Goal: Information Seeking & Learning: Find specific fact

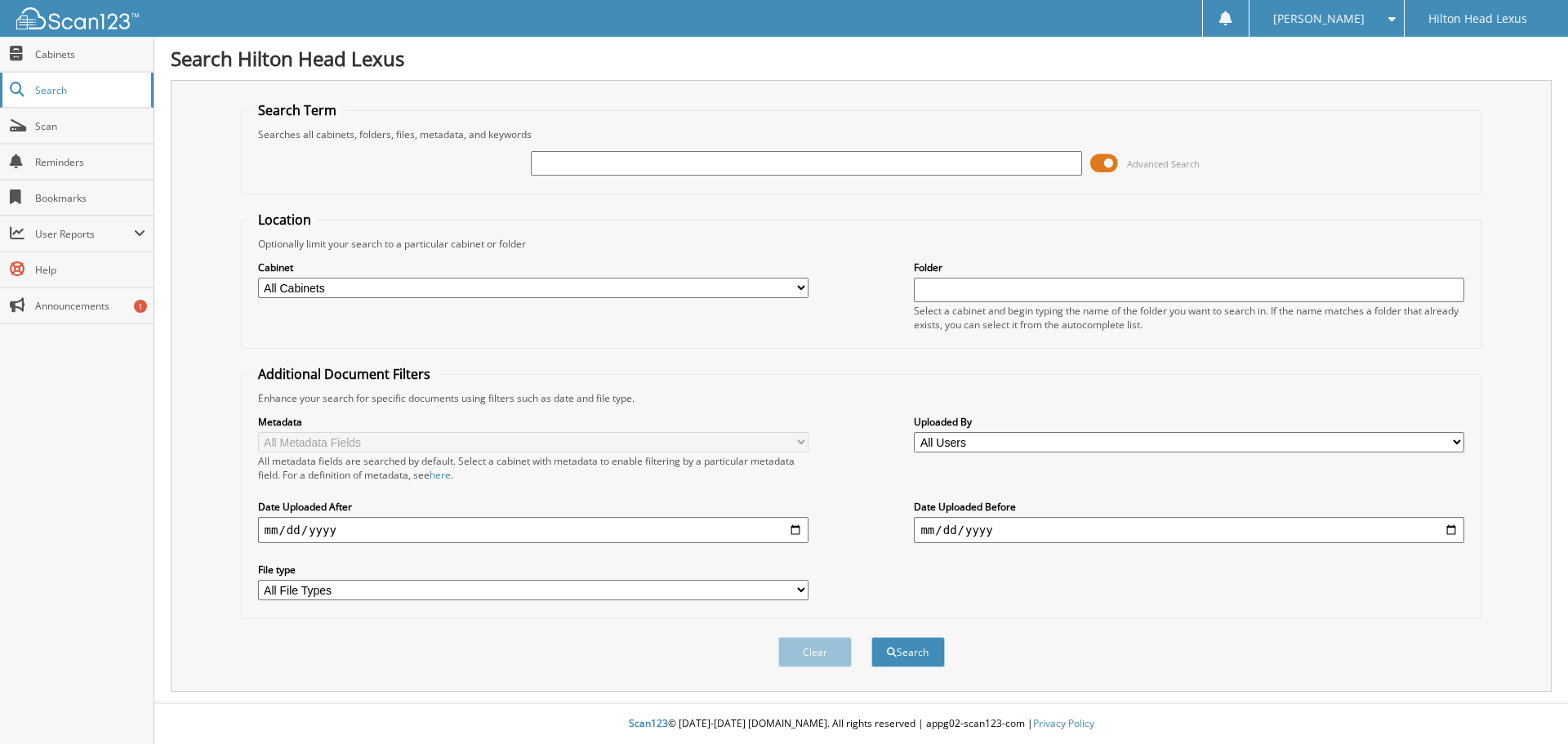
click at [80, 83] on span "Search" at bounding box center [89, 89] width 108 height 14
click at [65, 62] on link "Cabinets" at bounding box center [77, 54] width 154 height 35
type input "H23420A"
click at [871, 637] on button "Search" at bounding box center [907, 652] width 73 height 30
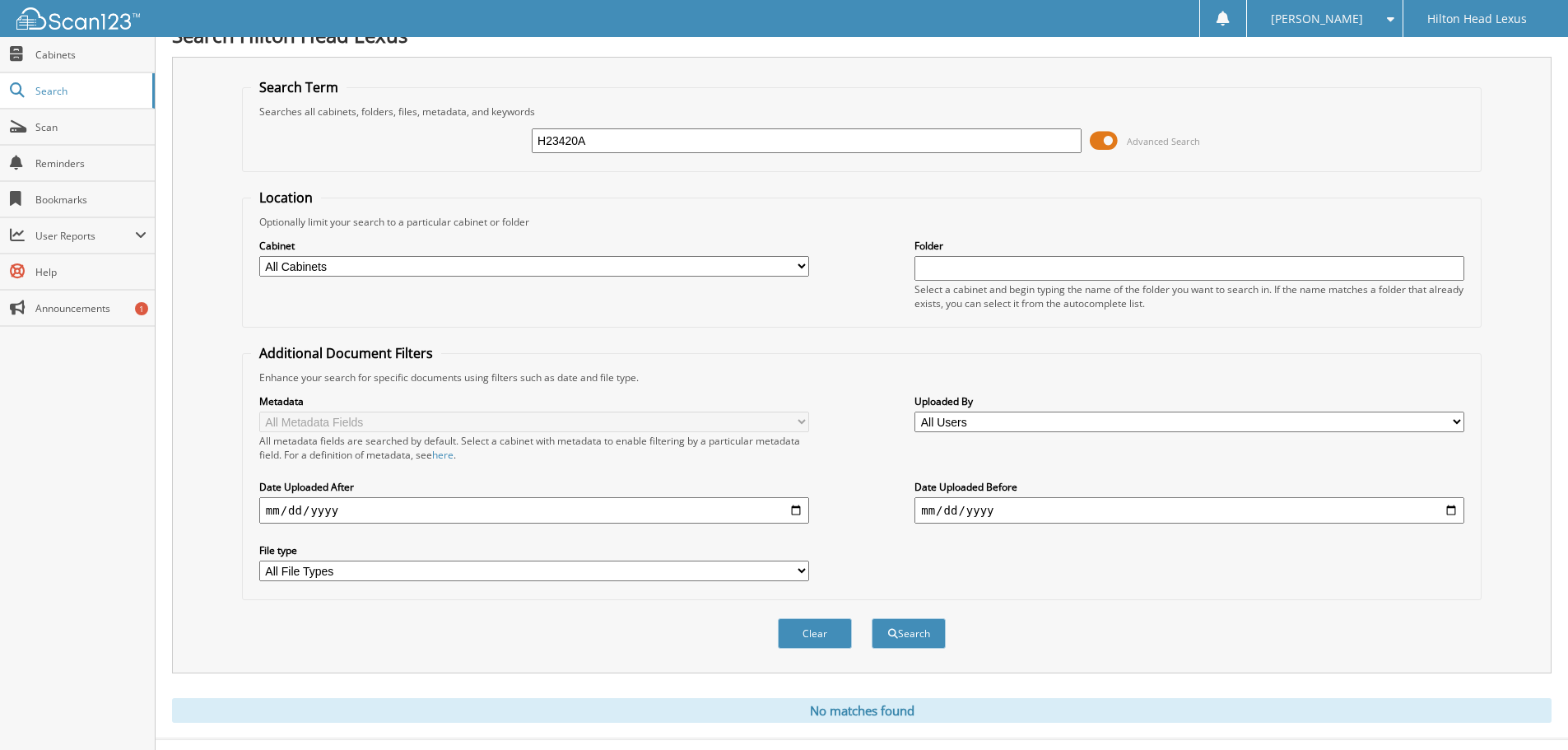
scroll to position [56, 0]
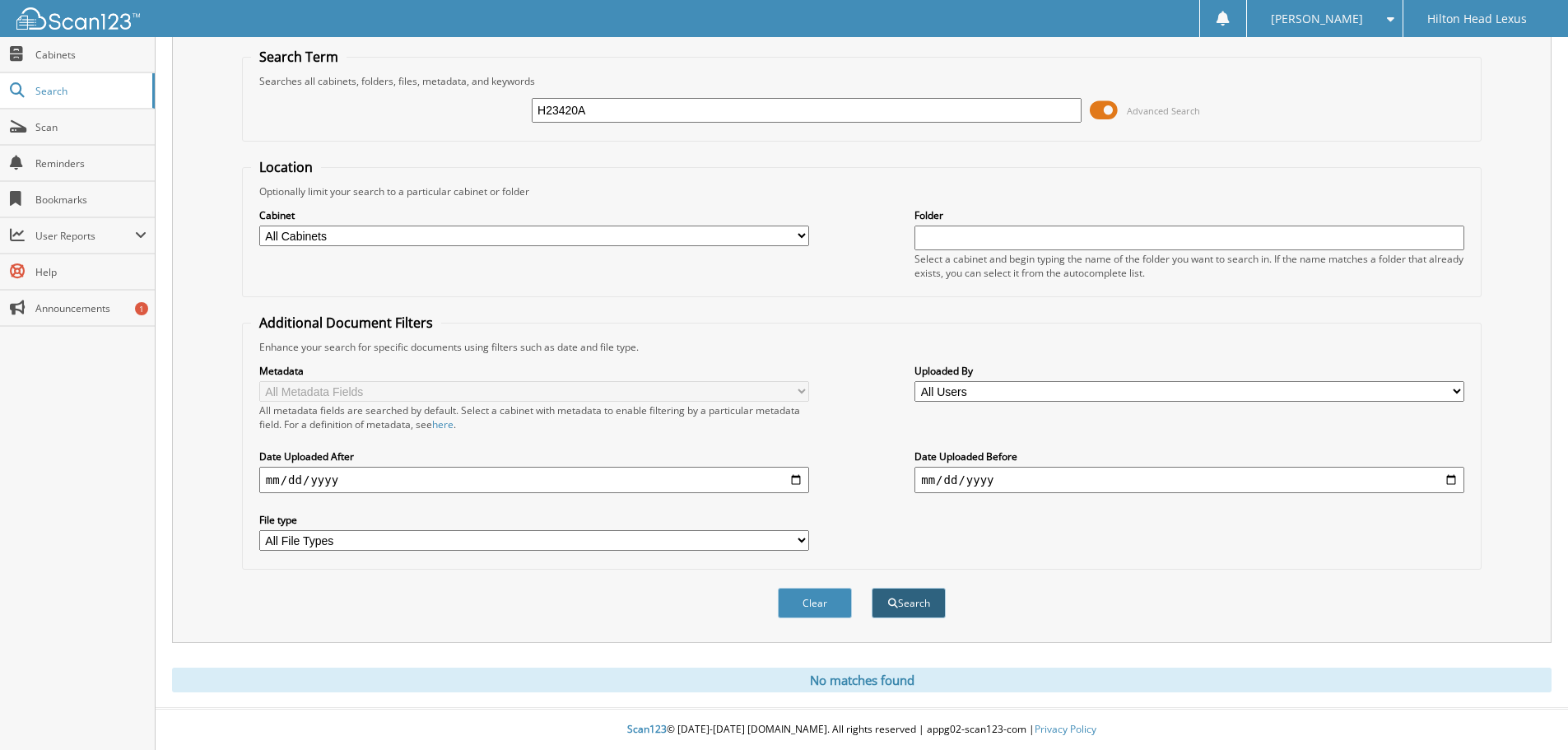
click at [916, 603] on button "Search" at bounding box center [908, 602] width 74 height 30
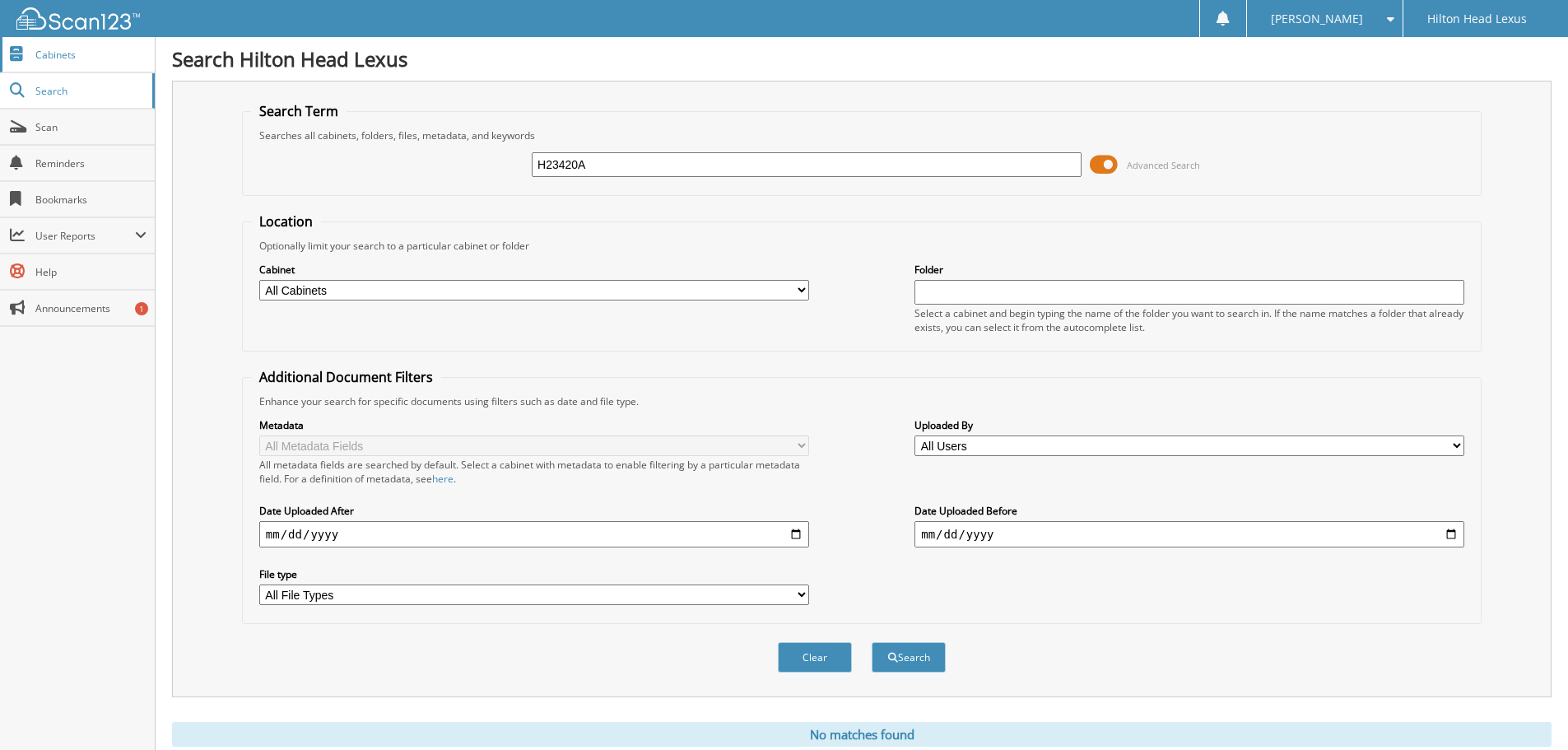
click at [116, 63] on link "Cabinets" at bounding box center [77, 55] width 155 height 36
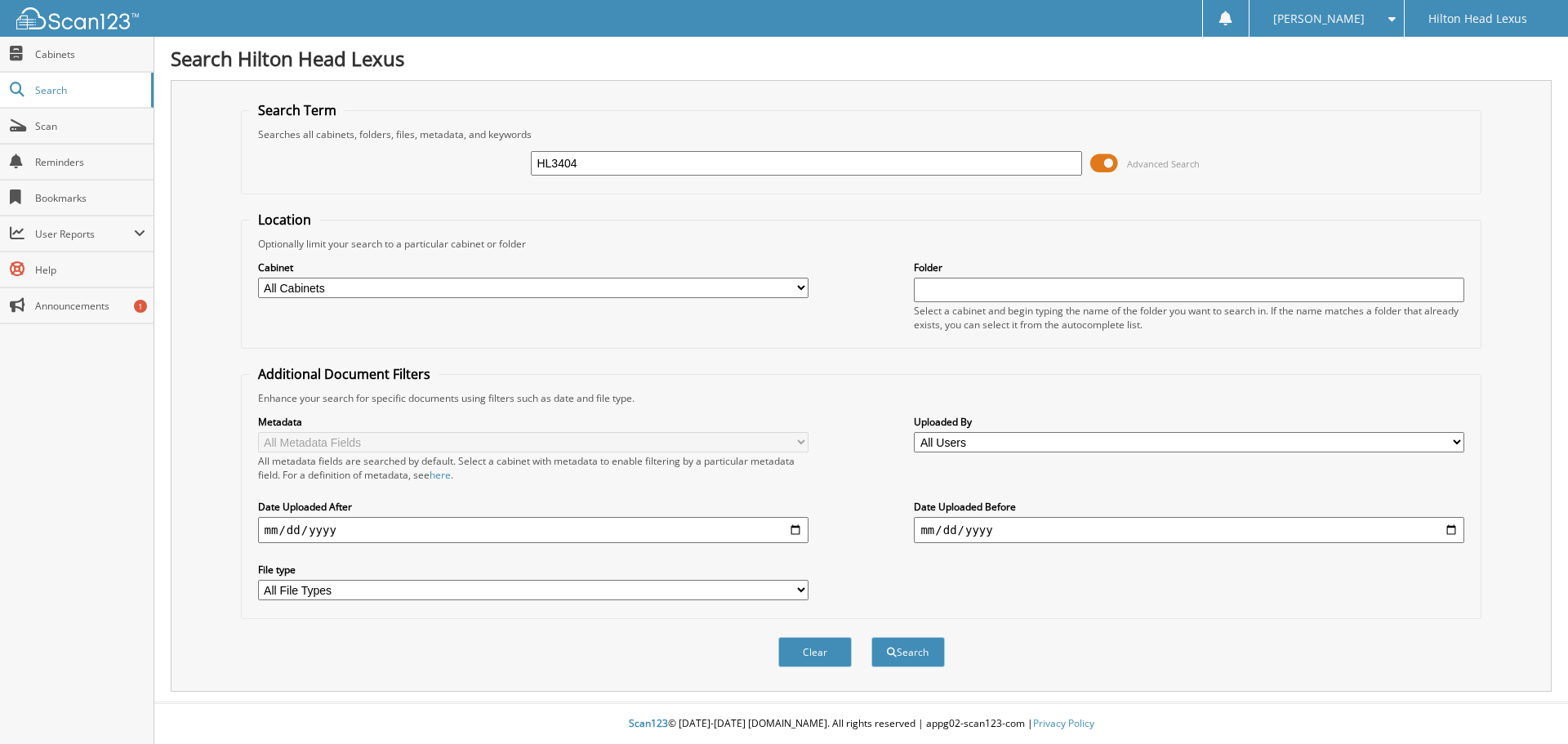
type input "HL3404"
click at [871, 637] on button "Search" at bounding box center [907, 652] width 73 height 30
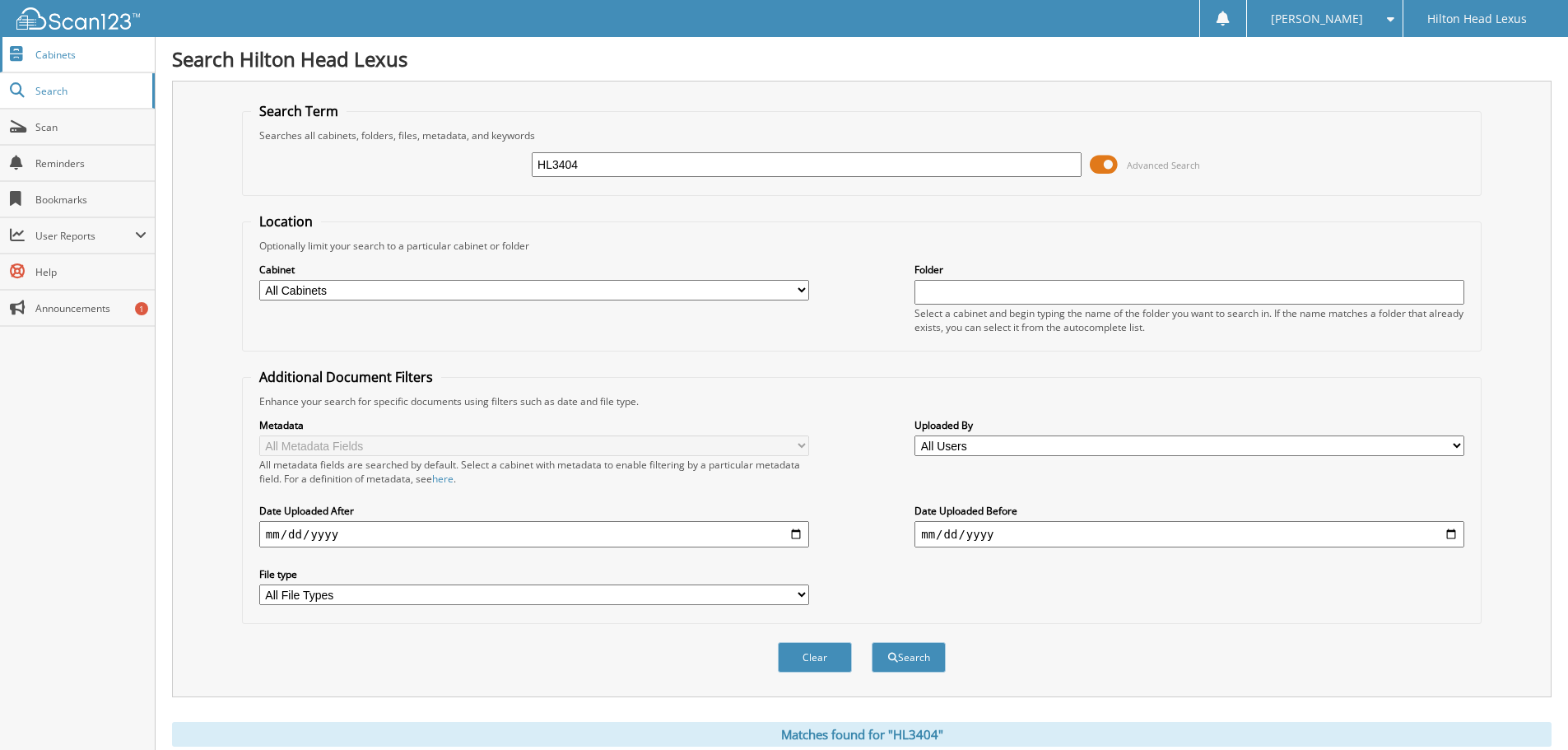
click at [85, 71] on link "Cabinets" at bounding box center [77, 55] width 155 height 36
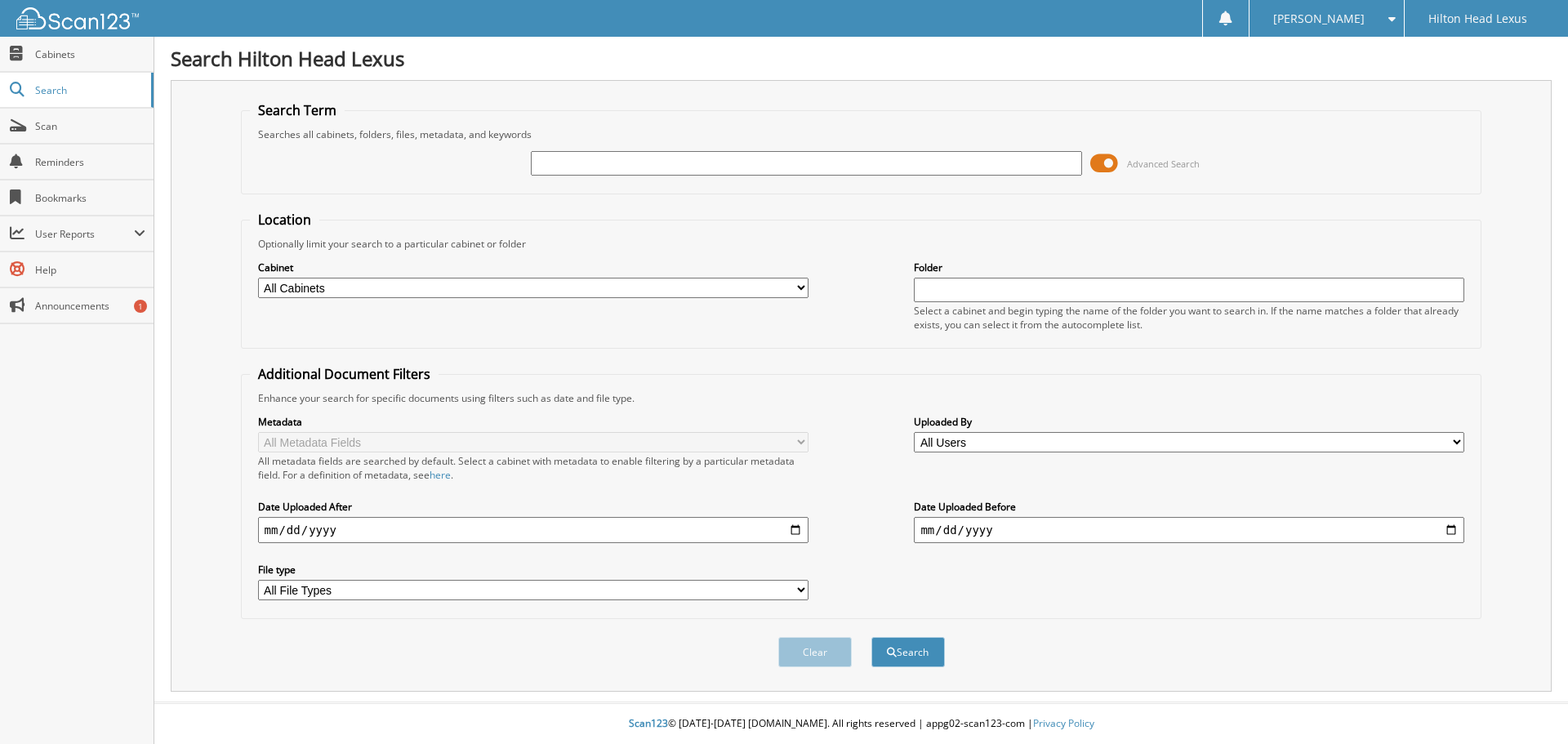
click at [1093, 156] on span at bounding box center [1103, 163] width 28 height 24
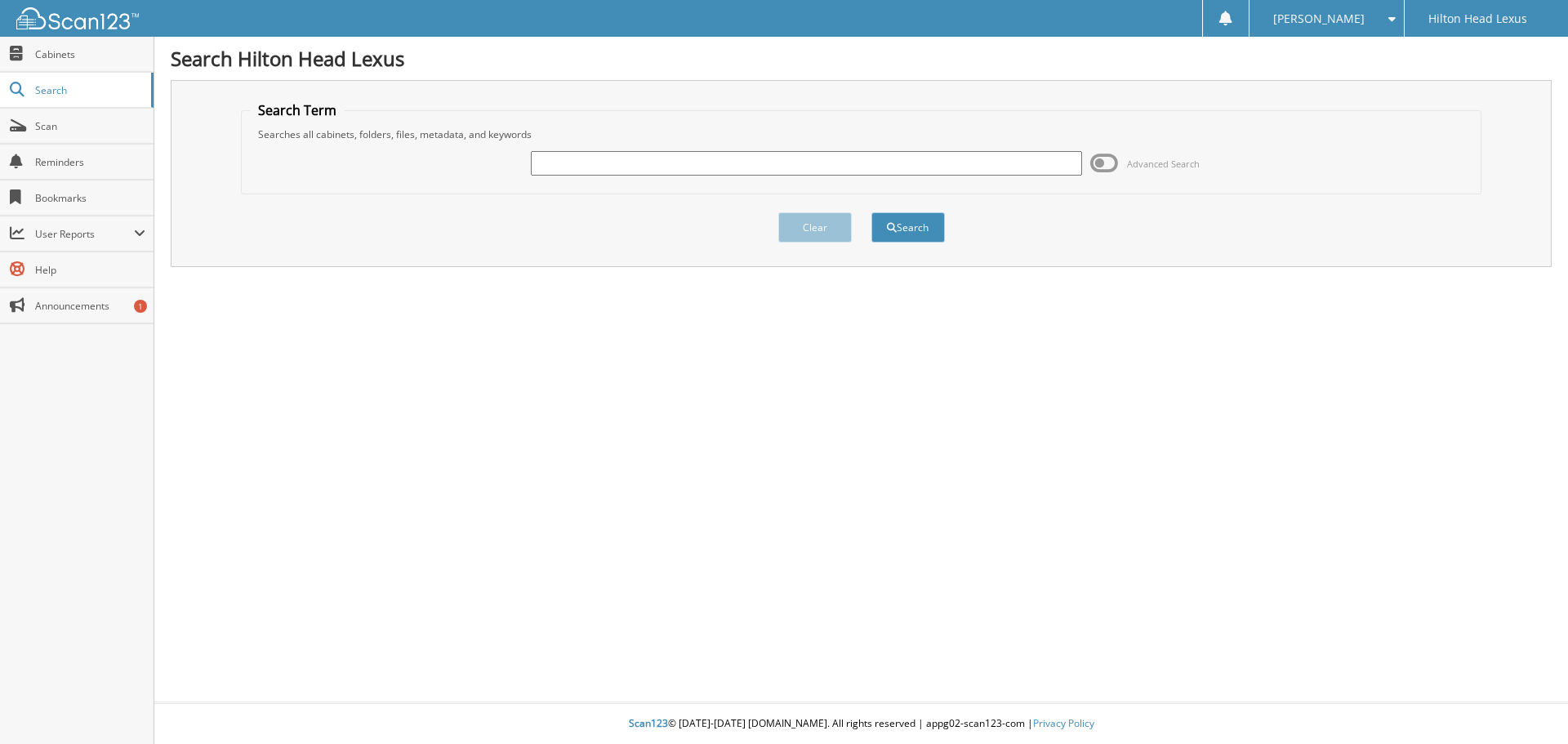
click at [764, 166] on input "text" at bounding box center [805, 163] width 550 height 24
paste input "H25272A"
type input "H25272A"
click at [895, 237] on button "Search" at bounding box center [907, 227] width 73 height 30
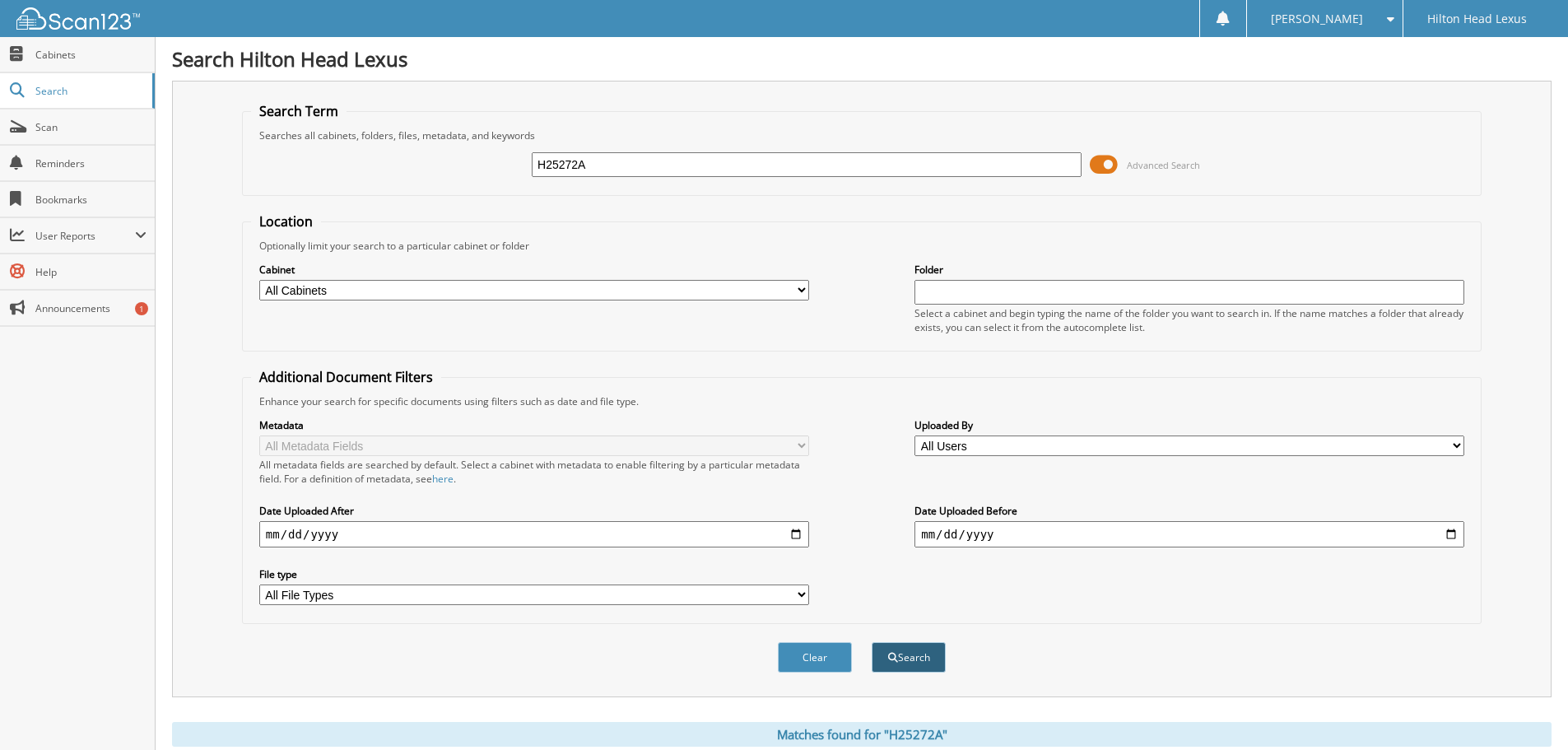
click at [921, 652] on button "Search" at bounding box center [908, 657] width 74 height 30
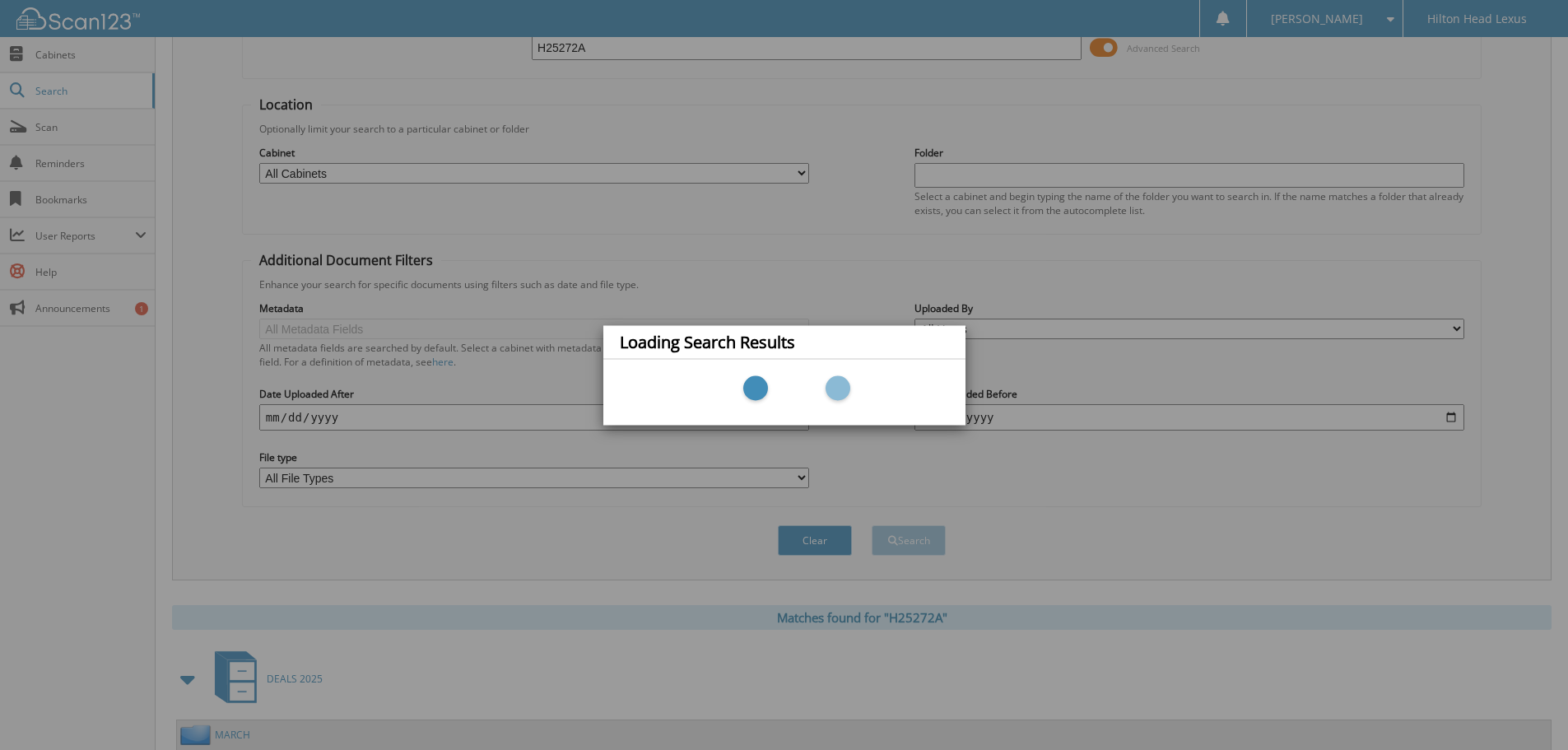
scroll to position [389, 0]
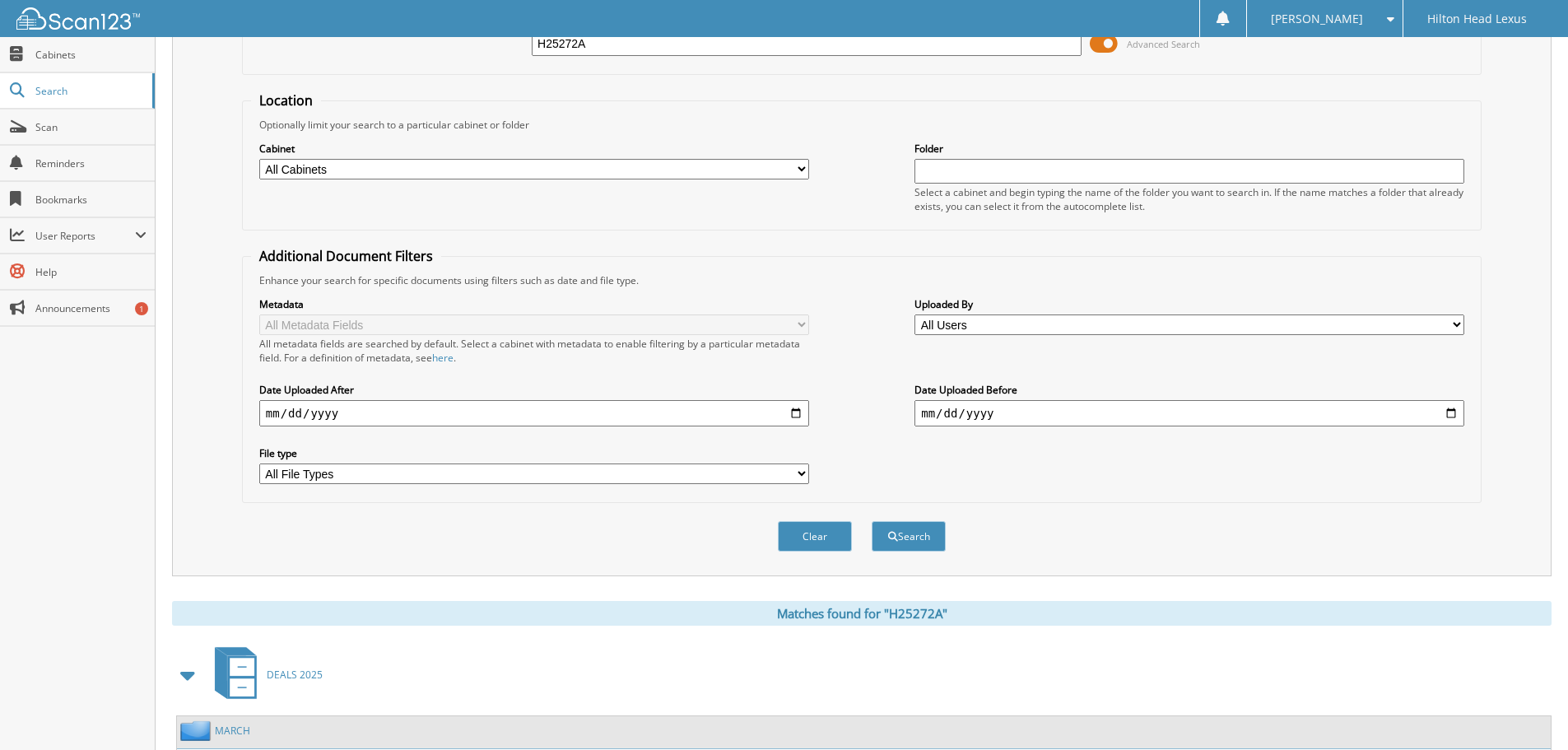
scroll to position [396, 0]
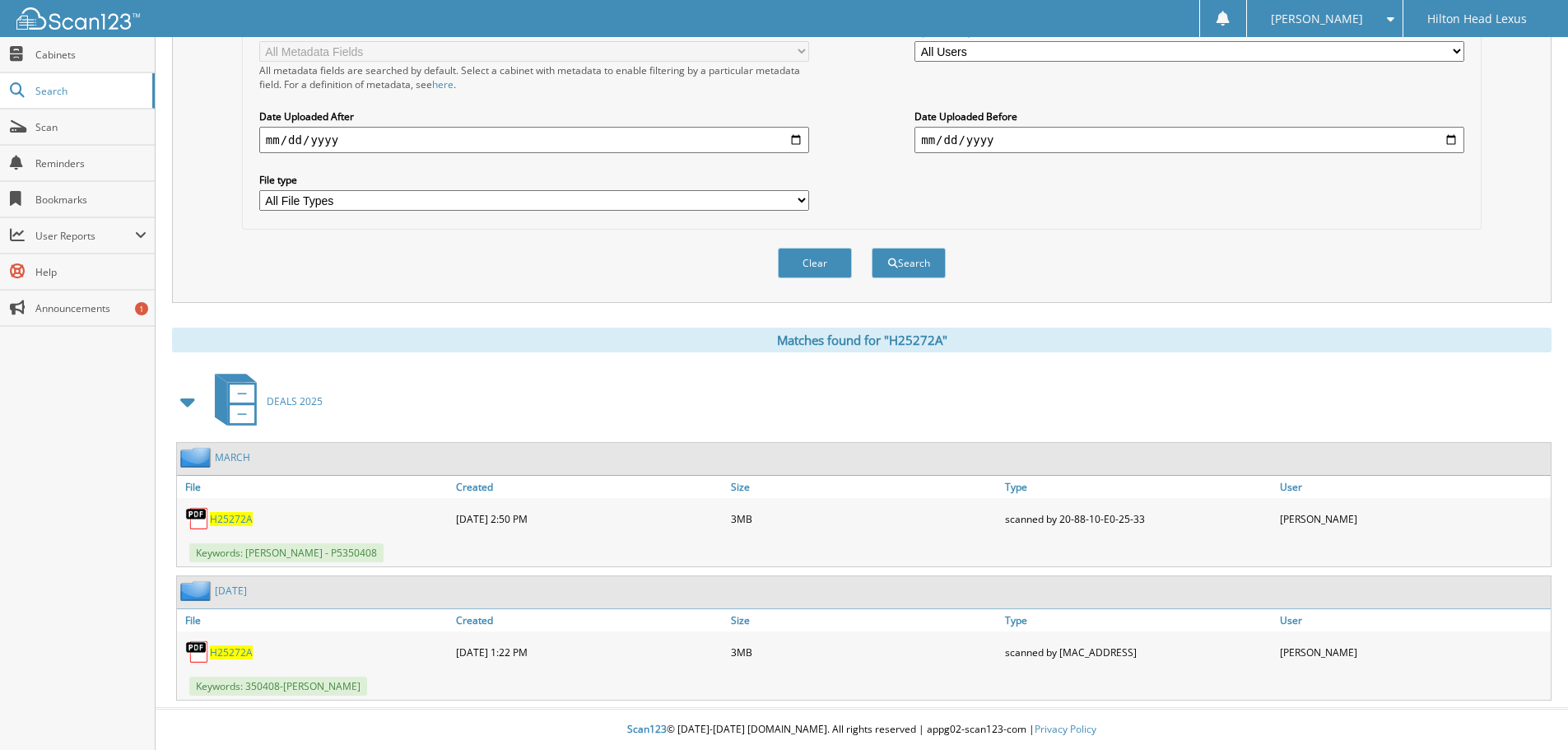
click at [225, 521] on span "H25272A" at bounding box center [231, 519] width 43 height 14
click at [220, 648] on span "H25272A" at bounding box center [231, 652] width 43 height 14
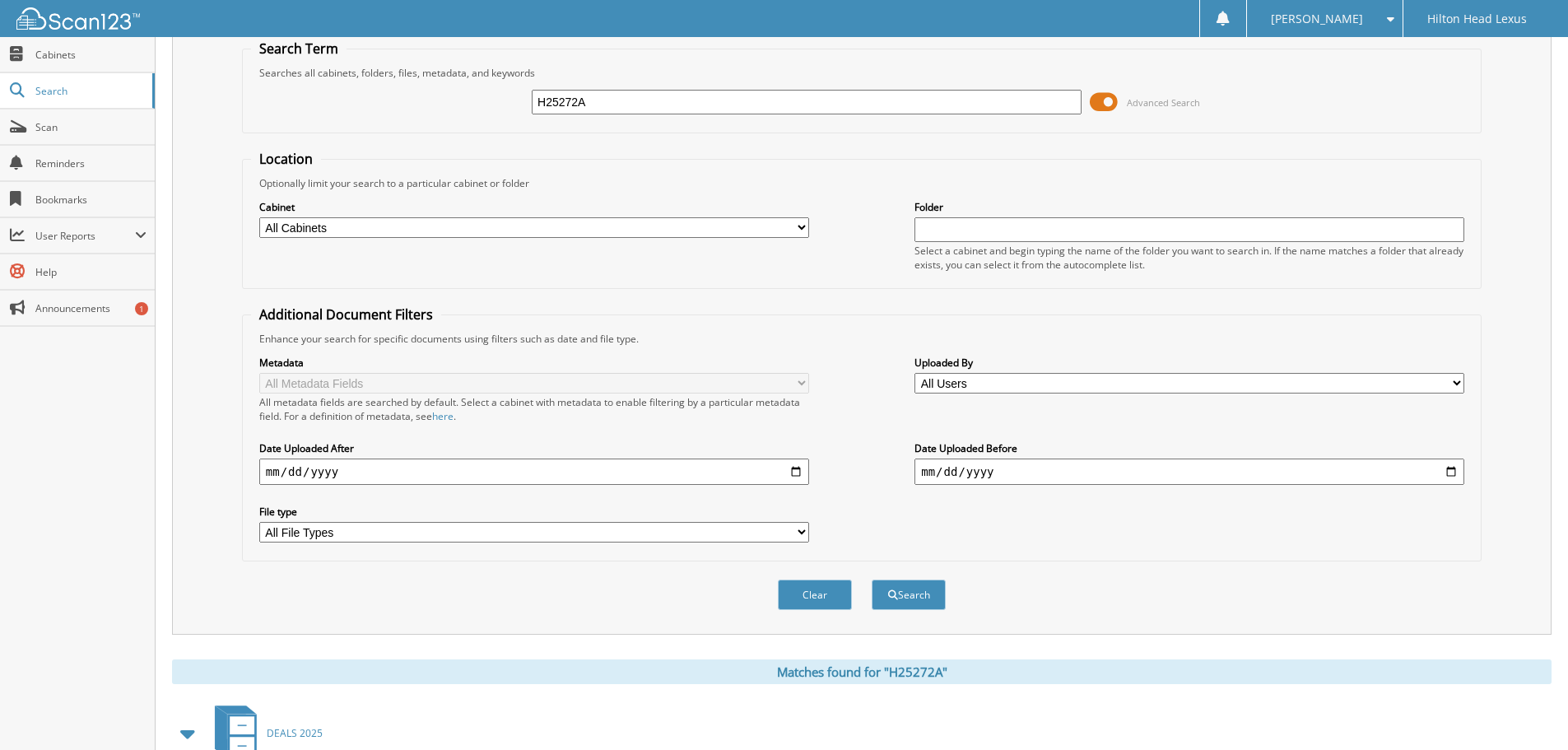
scroll to position [0, 0]
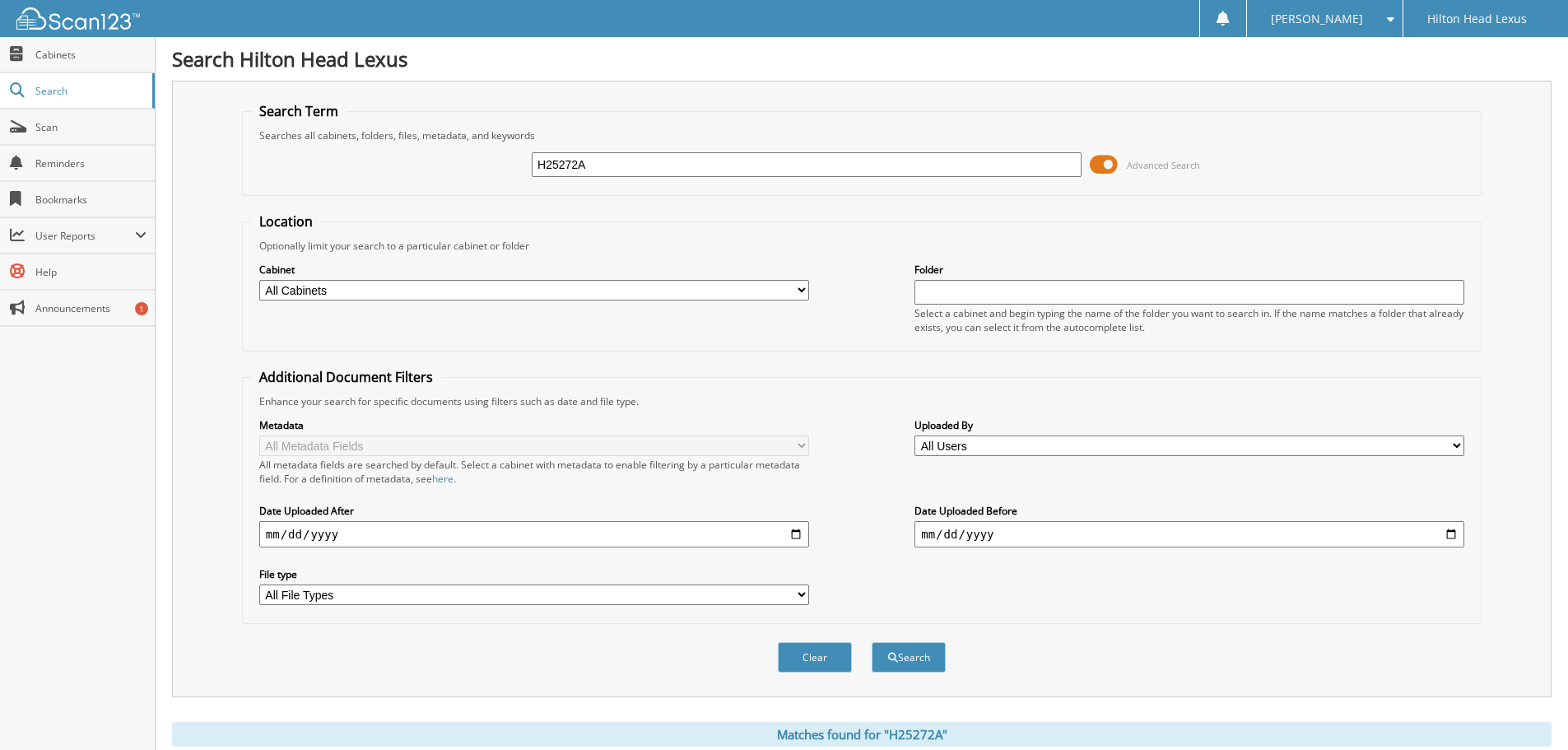
click at [628, 168] on input "H25272A" at bounding box center [807, 164] width 550 height 25
paste input "2740"
type input "H22740A"
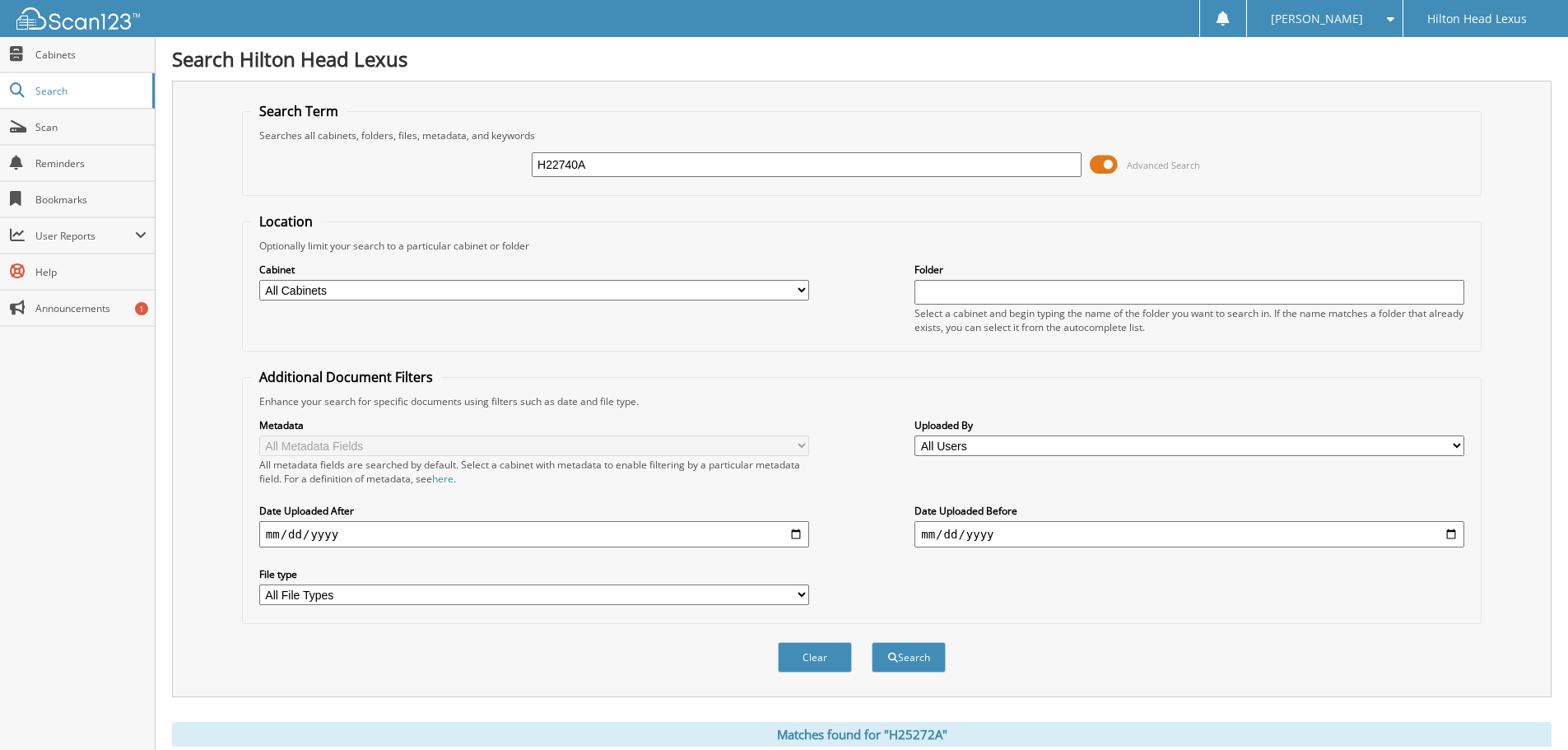
click at [872, 642] on button "Search" at bounding box center [908, 657] width 74 height 30
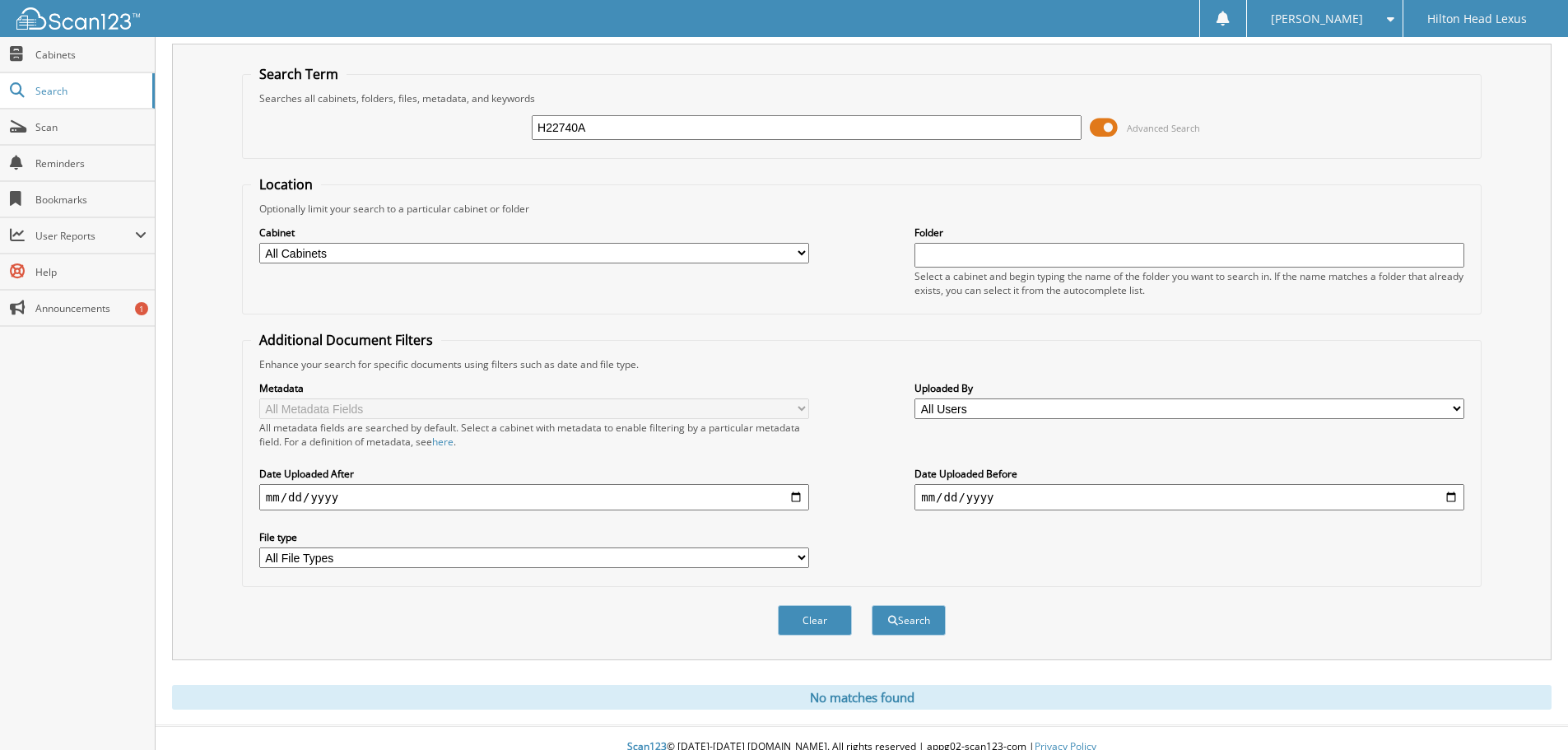
scroll to position [56, 0]
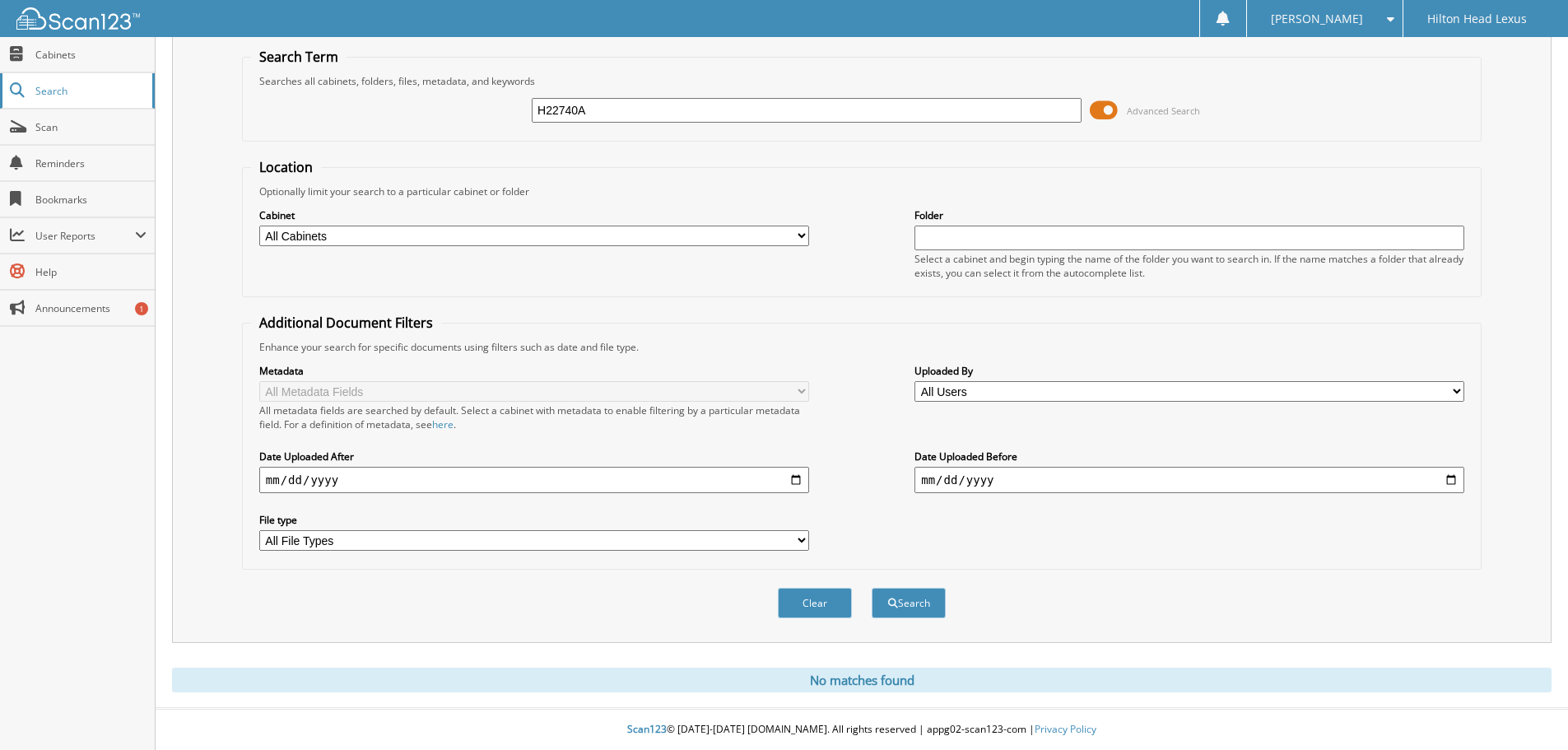
click at [56, 84] on span "Search" at bounding box center [89, 90] width 108 height 14
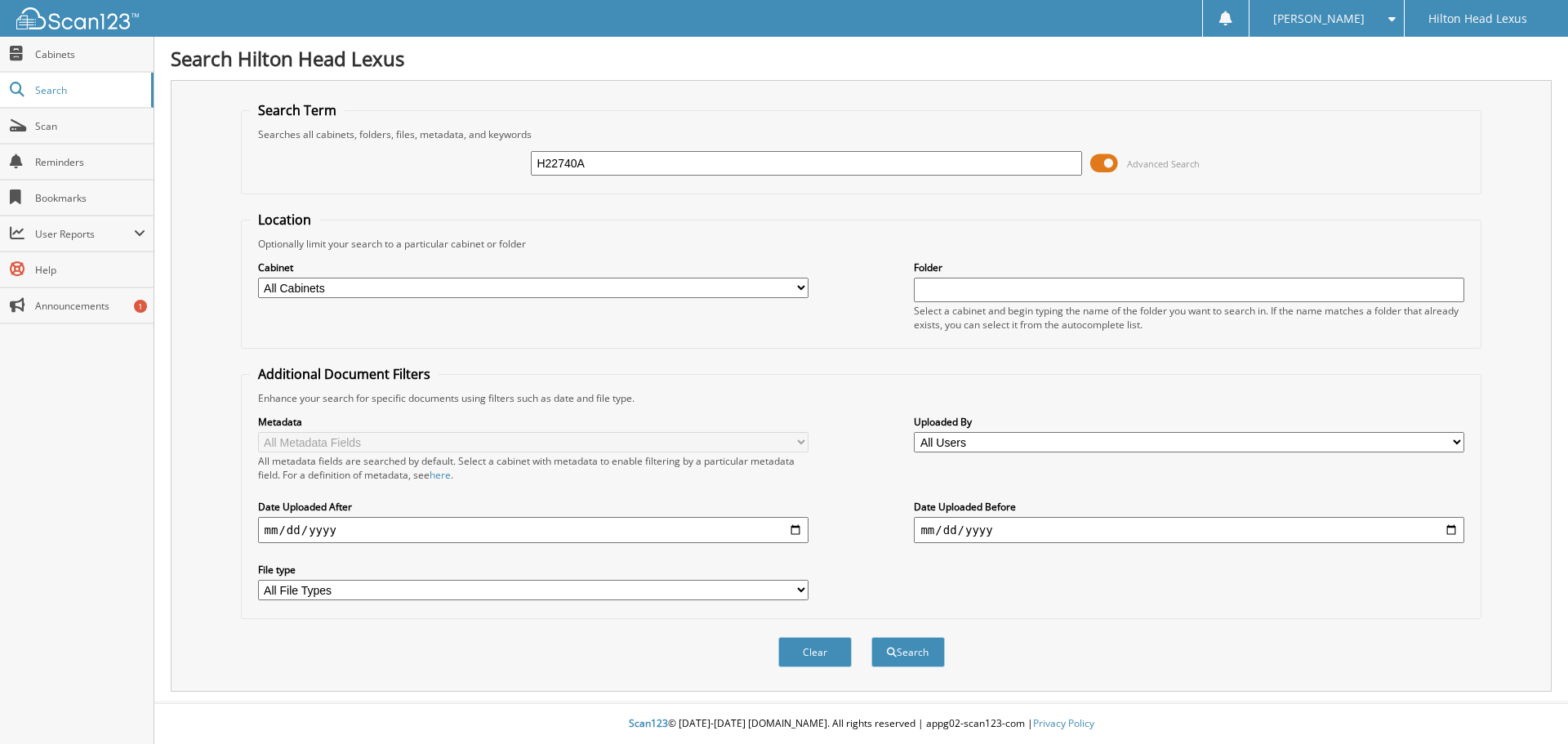
type input "H22740A"
click at [871, 637] on button "Search" at bounding box center [907, 652] width 73 height 30
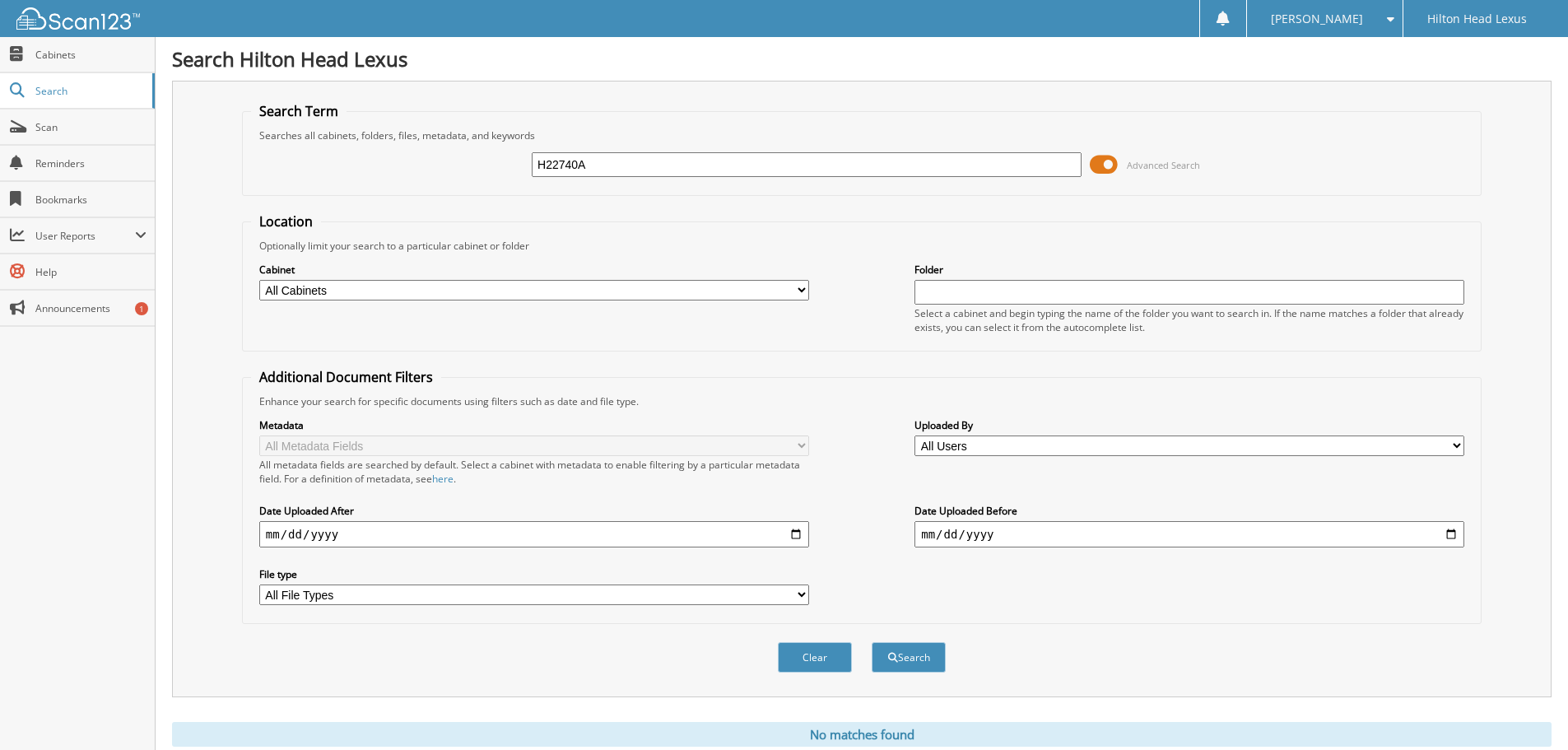
click at [786, 170] on input "H22740A" at bounding box center [807, 164] width 550 height 25
paste input "4926"
type input "H24926A"
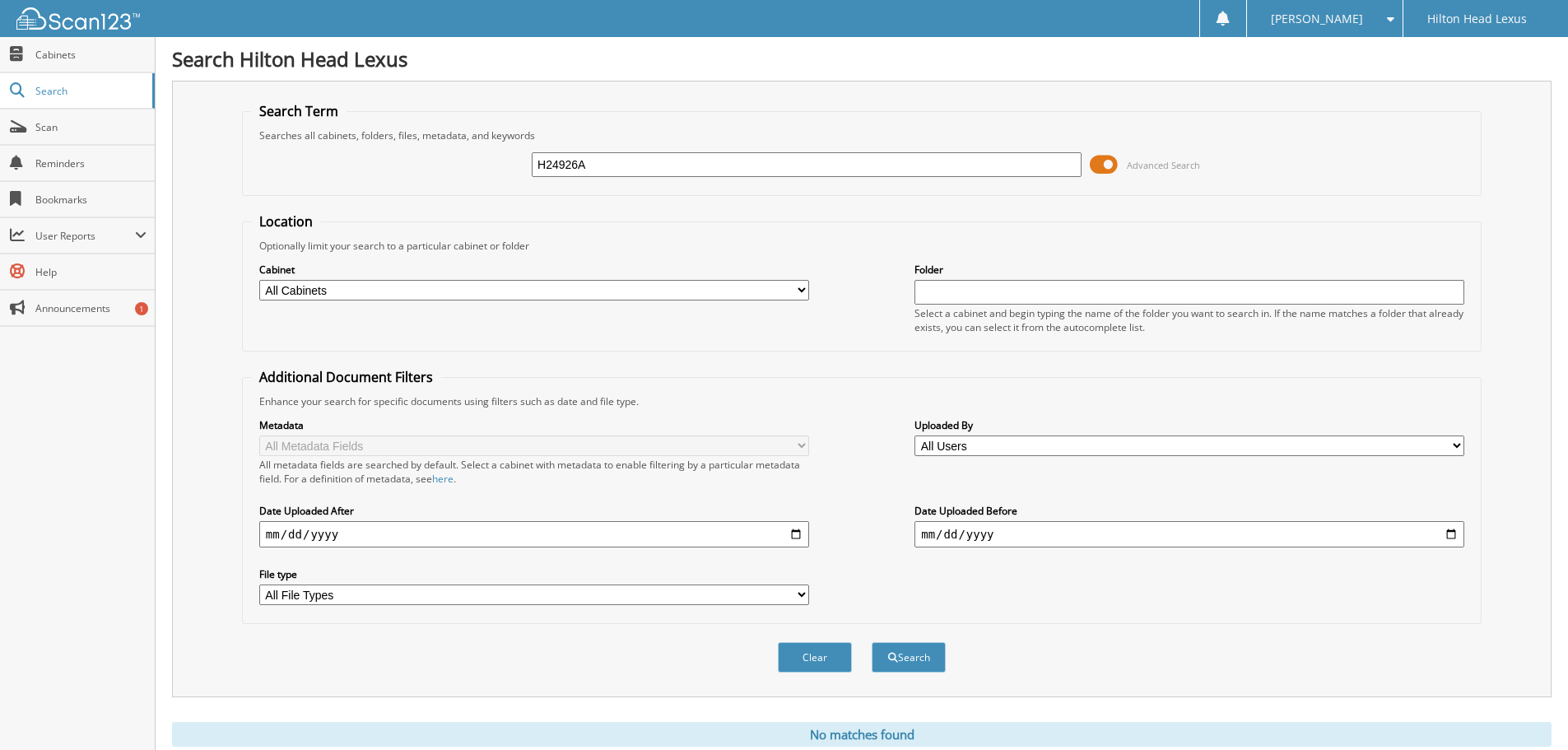
click at [872, 642] on button "Search" at bounding box center [908, 657] width 74 height 30
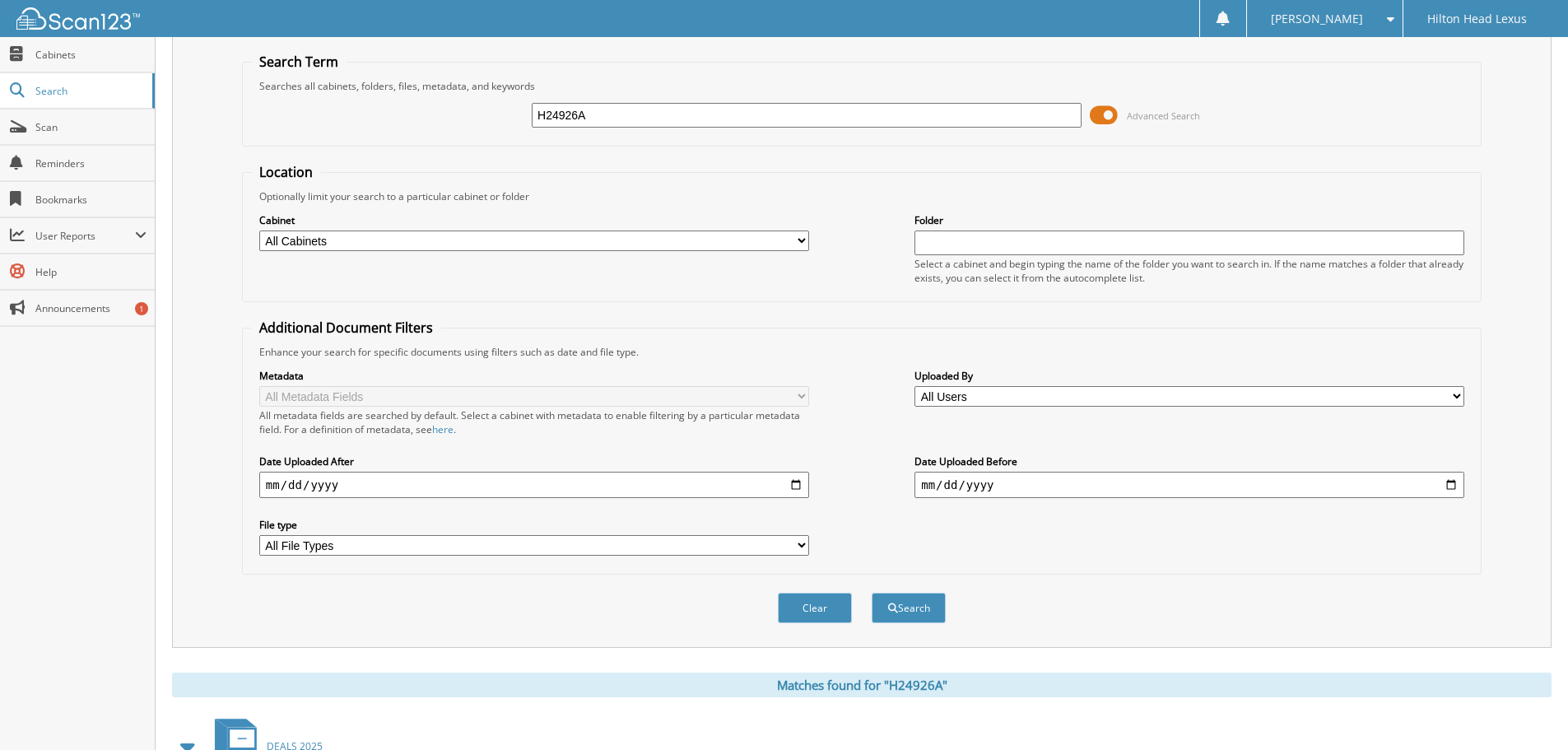
scroll to position [396, 0]
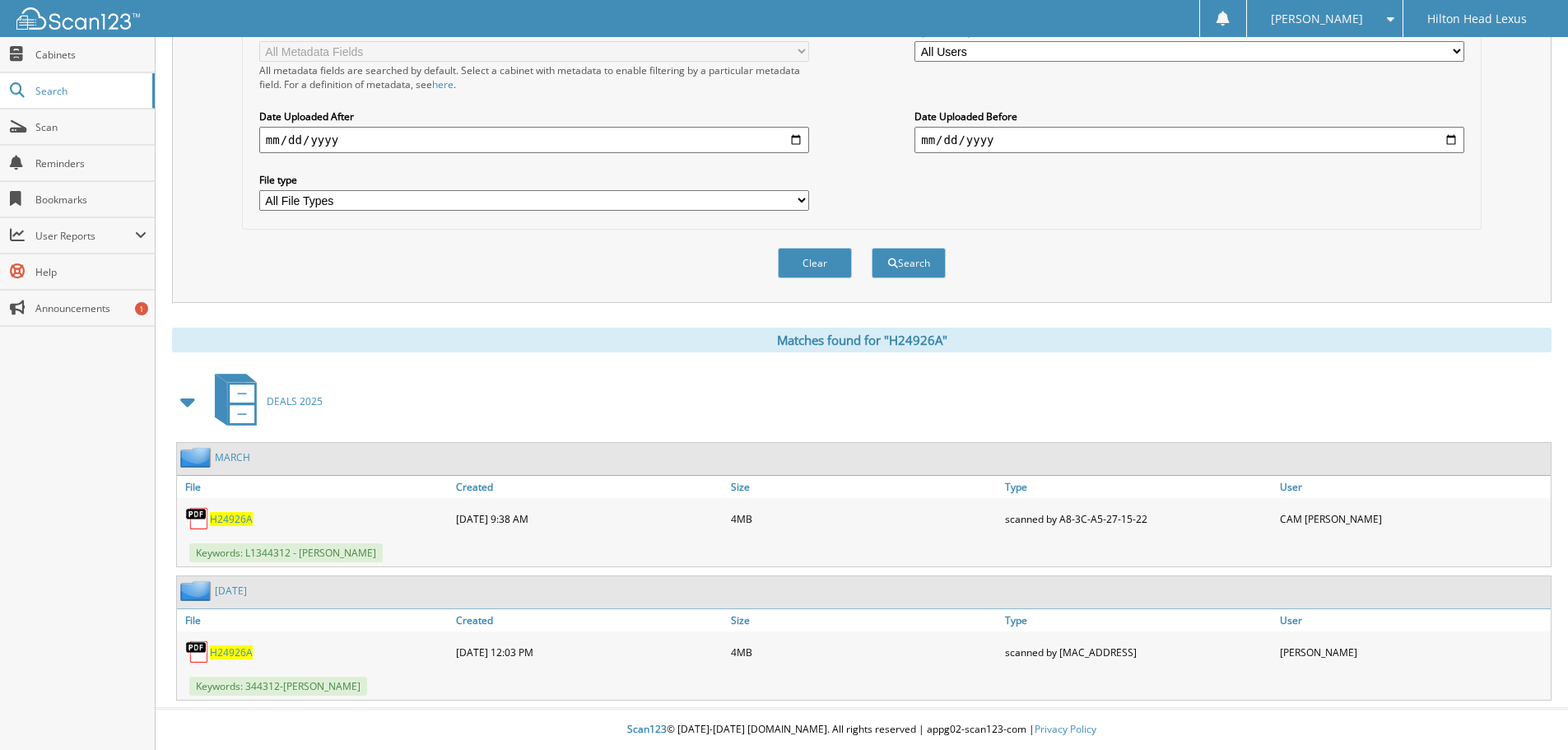
click at [218, 520] on span "H24926A" at bounding box center [231, 519] width 43 height 14
